Goal: Task Accomplishment & Management: Use online tool/utility

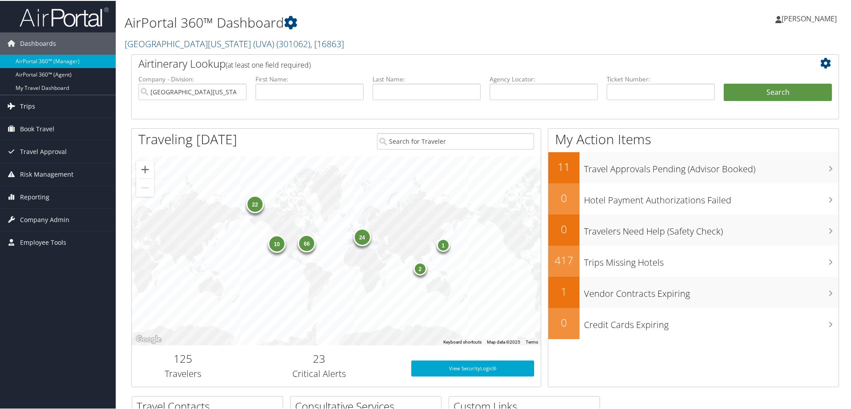
click at [32, 103] on span "Trips" at bounding box center [27, 105] width 15 height 22
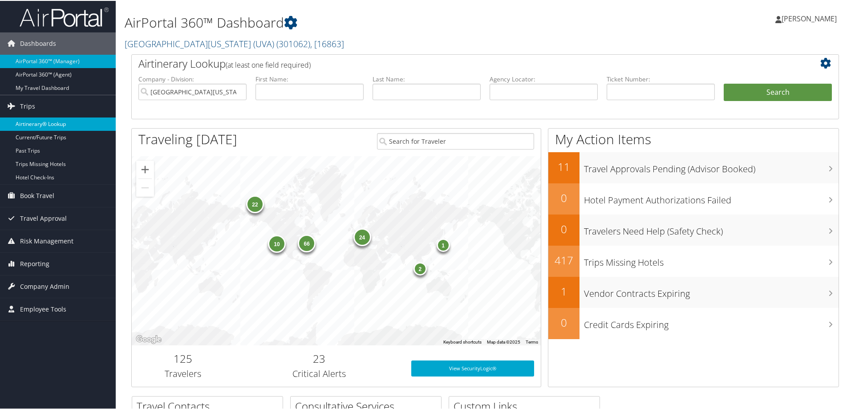
click at [39, 124] on link "Airtinerary® Lookup" at bounding box center [58, 123] width 116 height 13
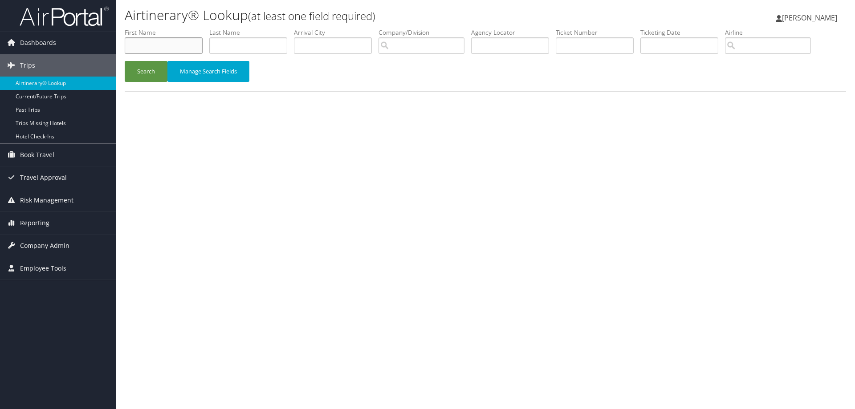
click at [157, 43] on input "text" at bounding box center [164, 45] width 78 height 16
type input "james"
type input "McGuire"
click at [146, 71] on button "Search" at bounding box center [146, 71] width 43 height 21
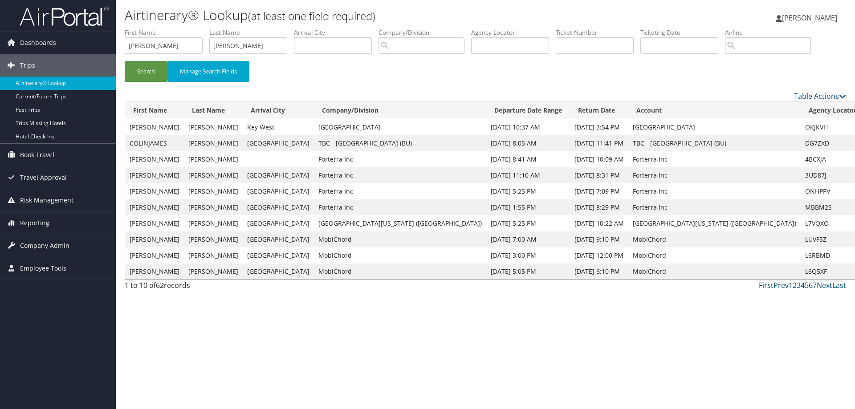
click at [154, 313] on div "Airtinerary® Lookup (at least one field required) Michelle Henry Michelle Henry…" at bounding box center [485, 204] width 739 height 409
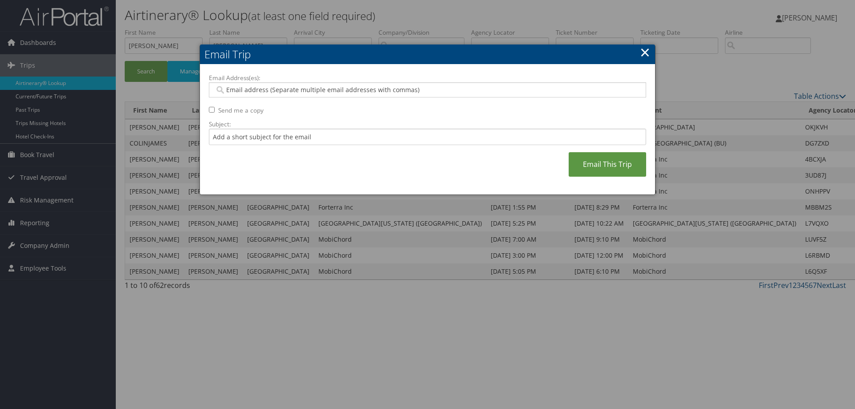
click at [233, 89] on input "Email Address(es):" at bounding box center [427, 89] width 425 height 9
paste input "jimnanmcguire@gmail.com"
type input "jimnanmcguire@gmail.com"
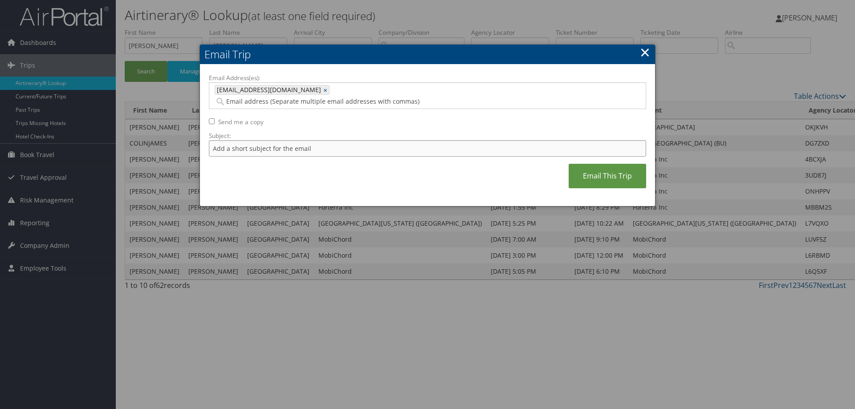
click at [234, 140] on input "Subject:" at bounding box center [427, 148] width 437 height 16
type input "Here is the copy you requested"
click at [615, 168] on link "Email This Trip" at bounding box center [607, 176] width 77 height 24
